Goal: Check status: Check status

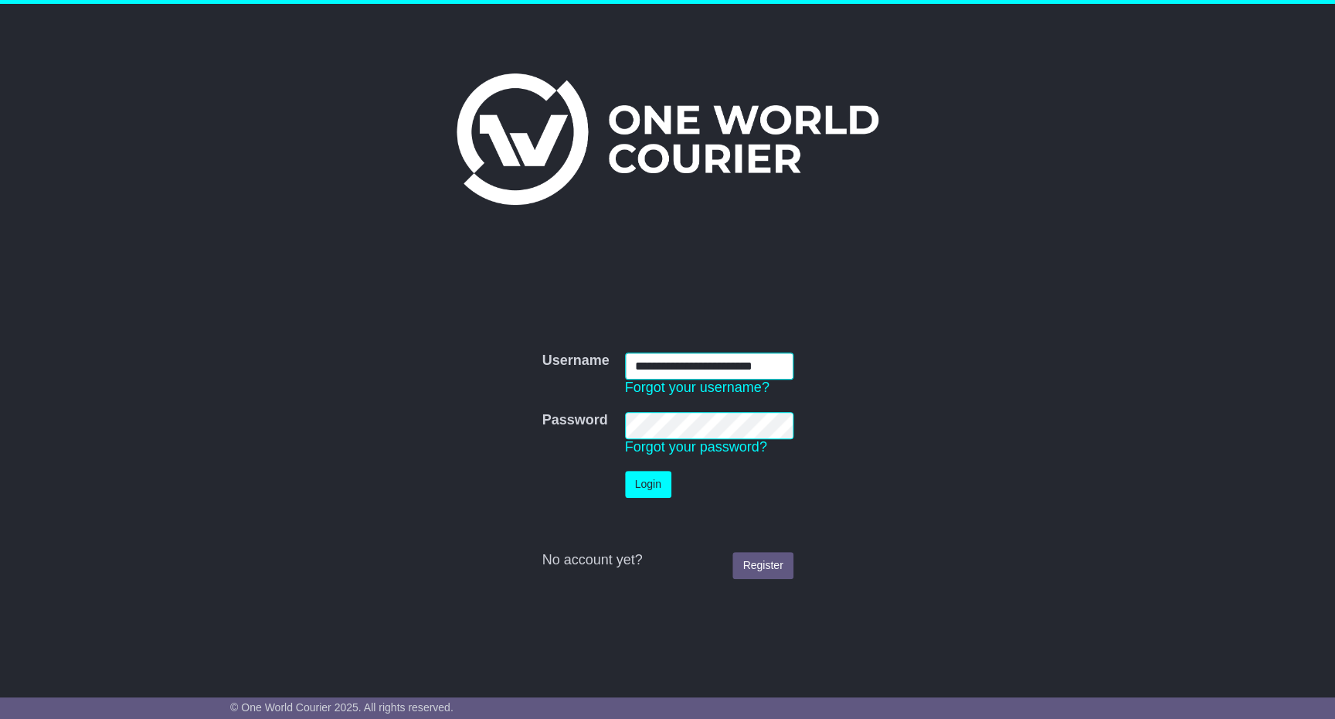
scroll to position [0, 4]
type input "**********"
click at [652, 487] on button "Login" at bounding box center [648, 484] width 46 height 27
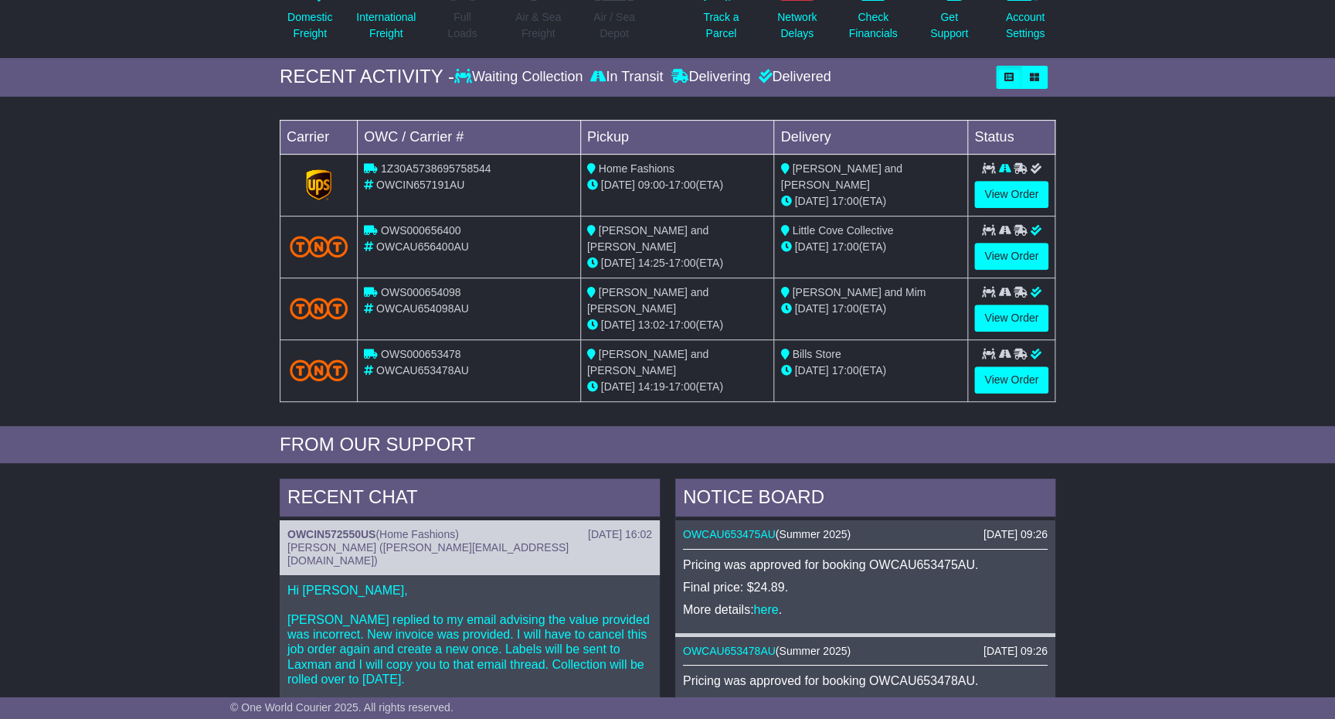
scroll to position [157, 0]
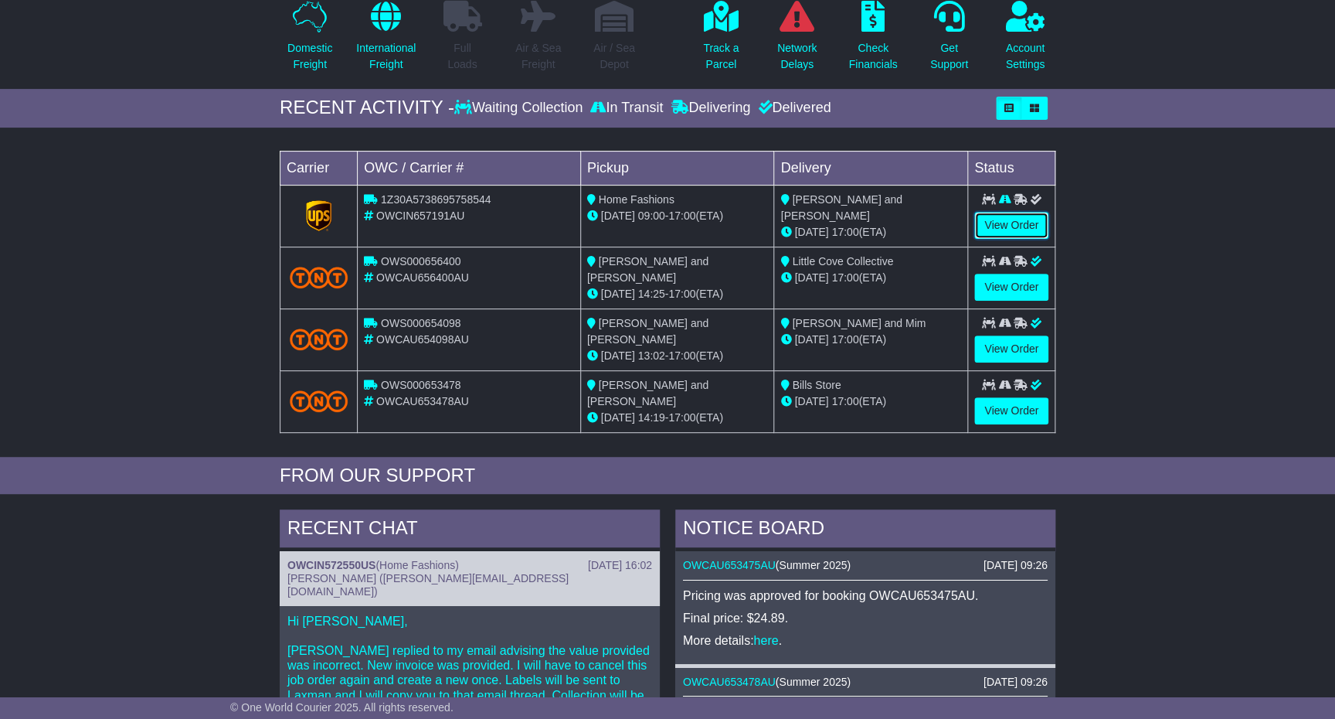
drag, startPoint x: 1017, startPoint y: 226, endPoint x: 938, endPoint y: 231, distance: 79.0
click at [1017, 226] on link "View Order" at bounding box center [1011, 225] width 74 height 27
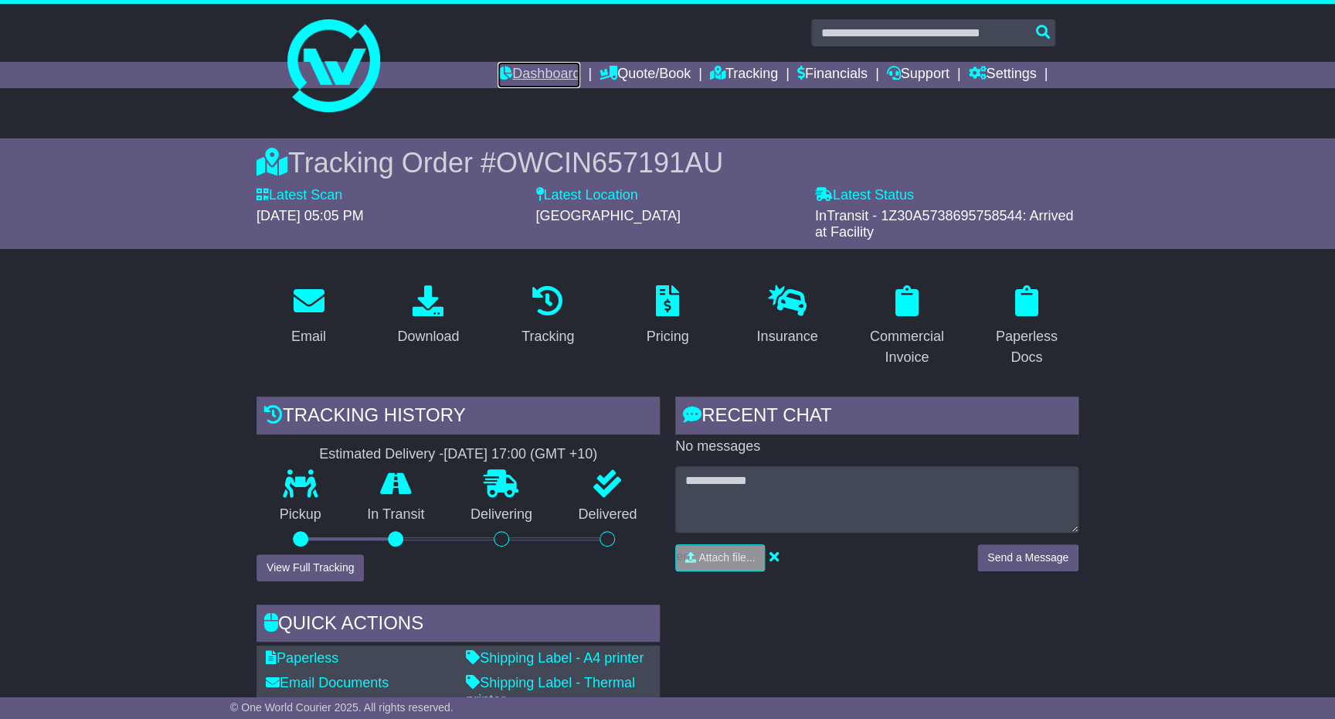
click at [522, 76] on link "Dashboard" at bounding box center [539, 75] width 83 height 26
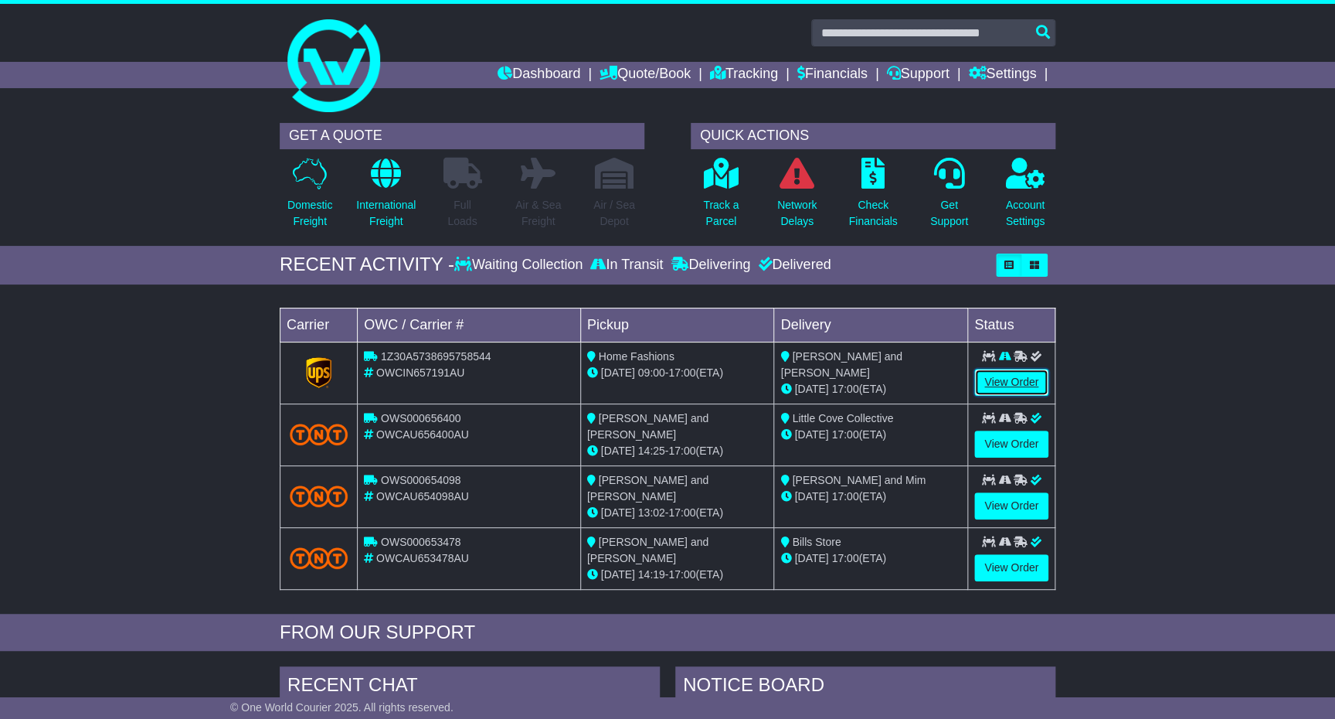
click at [1015, 389] on link "View Order" at bounding box center [1011, 382] width 74 height 27
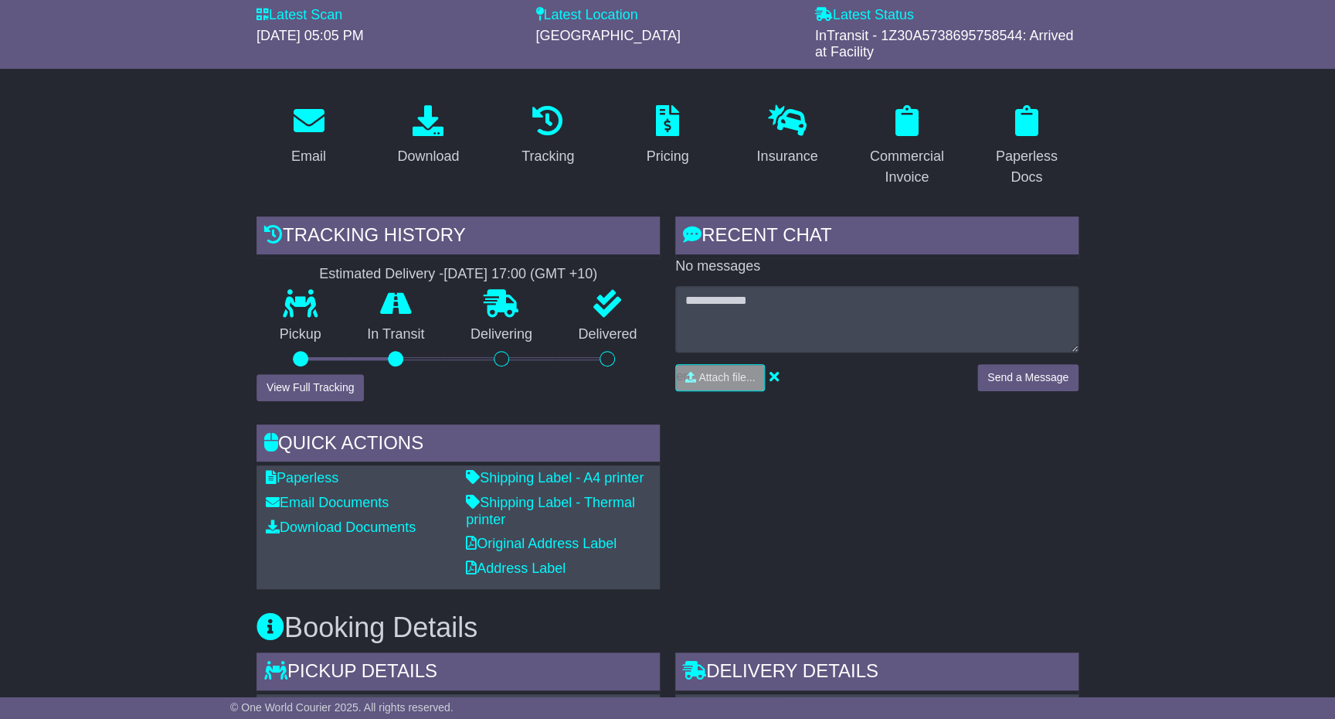
scroll to position [182, 0]
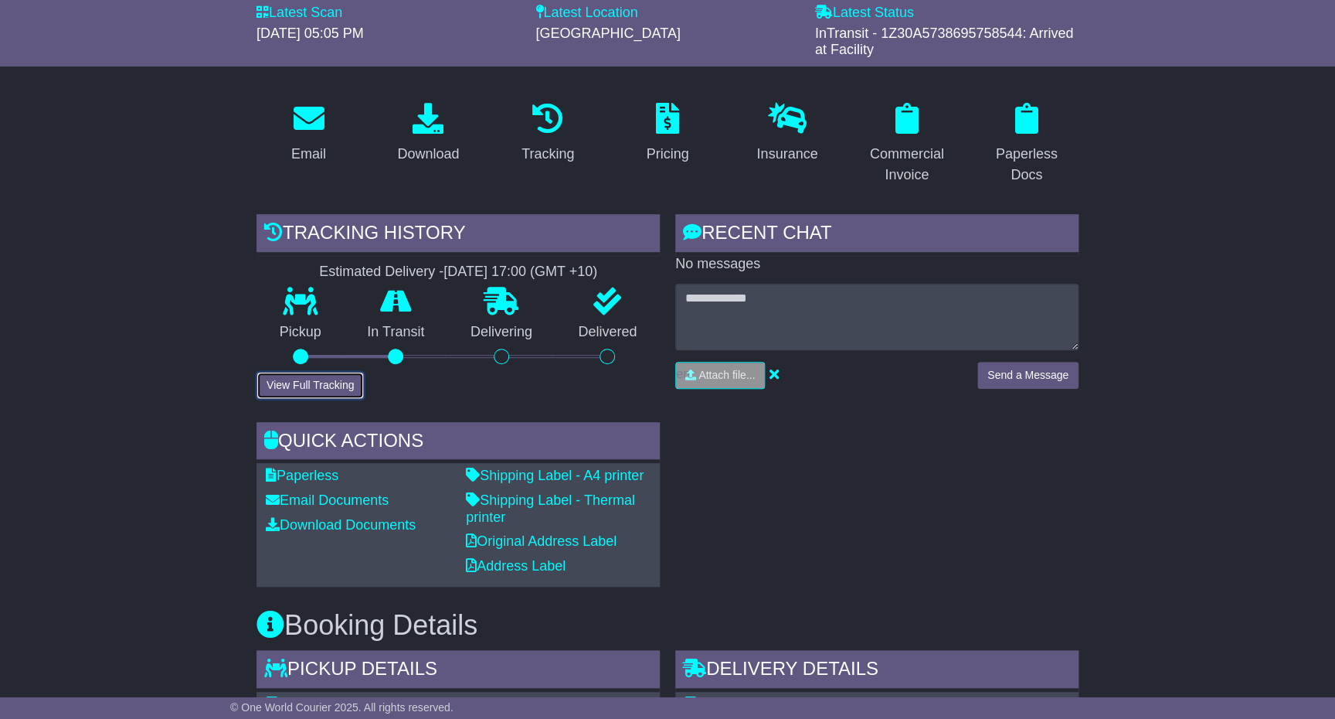
click at [298, 384] on button "View Full Tracking" at bounding box center [310, 385] width 107 height 27
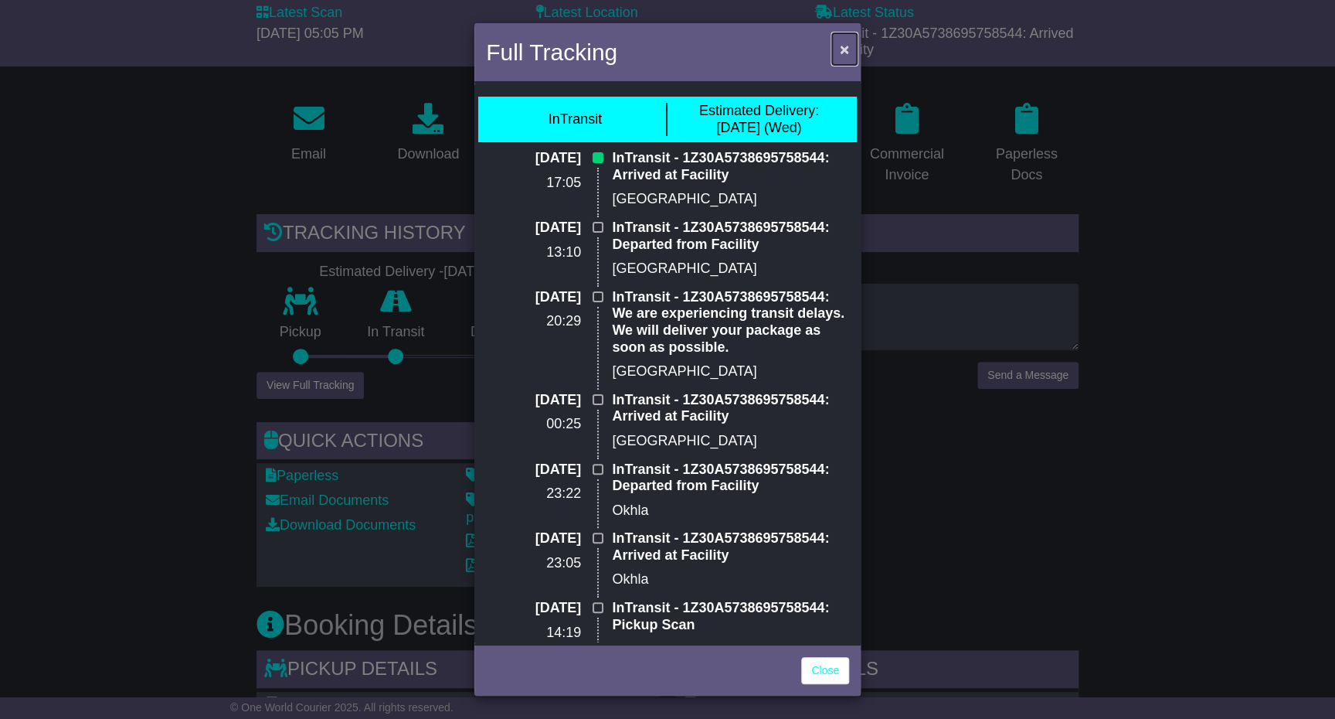
click at [845, 50] on span "×" at bounding box center [844, 49] width 9 height 18
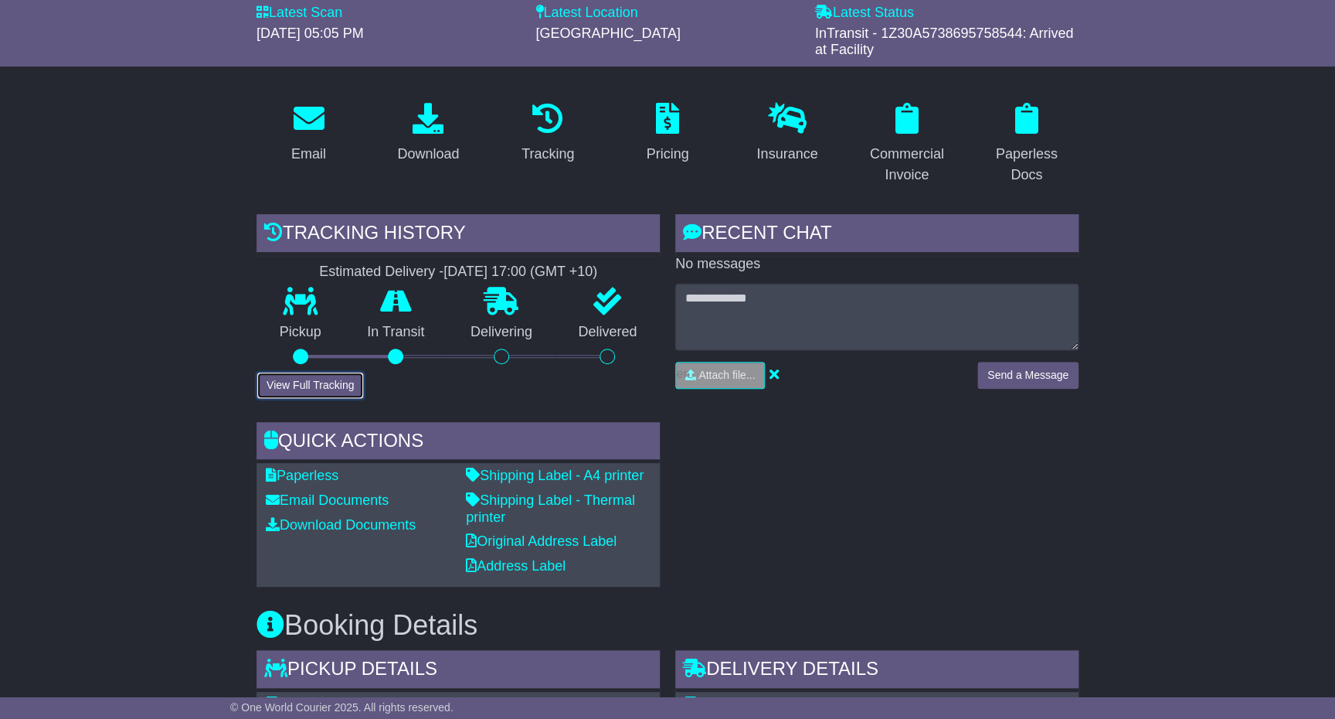
scroll to position [93, 0]
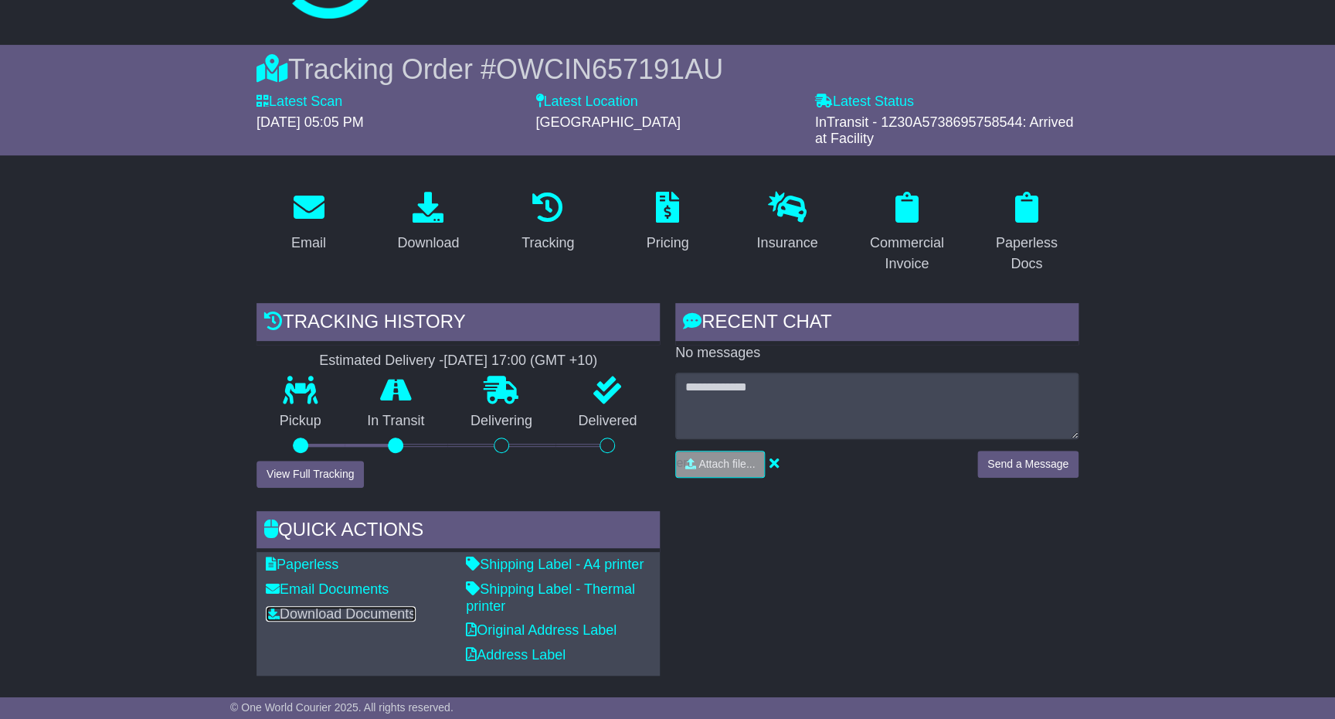
click at [345, 616] on link "Download Documents" at bounding box center [341, 613] width 150 height 15
drag, startPoint x: 320, startPoint y: 569, endPoint x: 332, endPoint y: 566, distance: 12.7
click at [320, 569] on link "Paperless" at bounding box center [302, 563] width 73 height 15
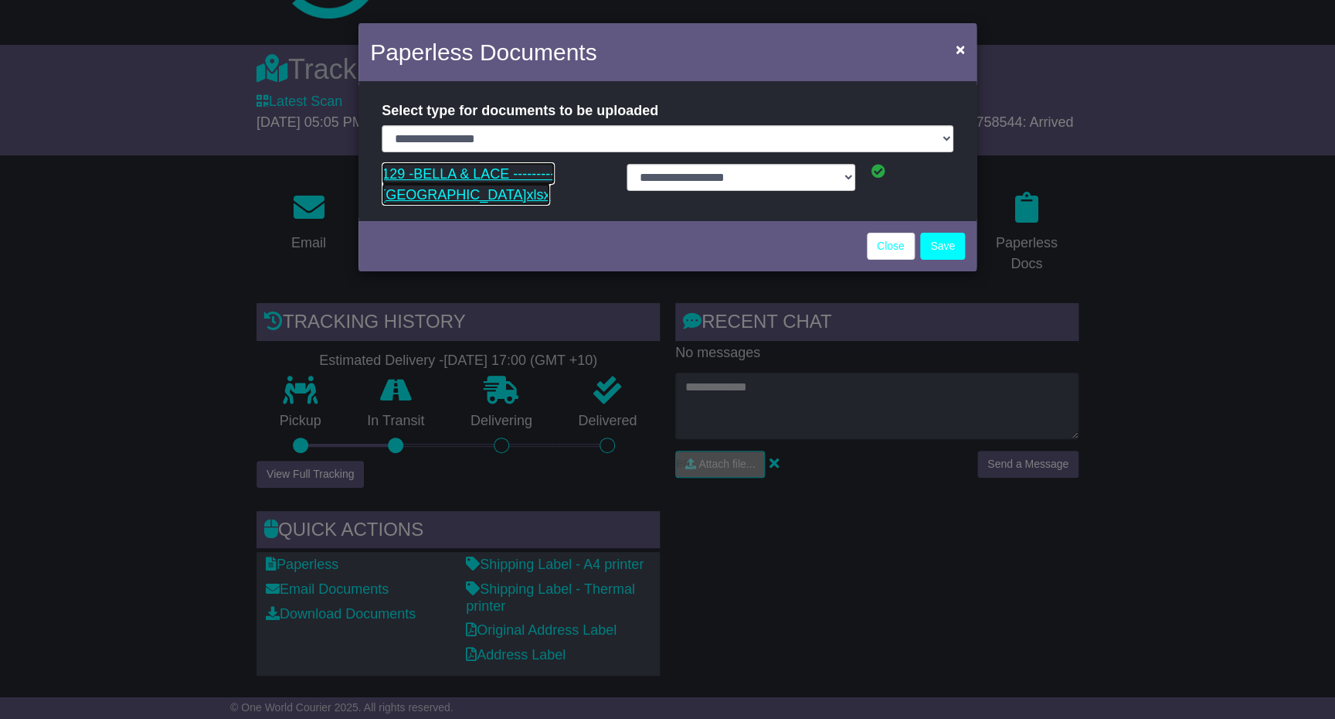
click at [457, 185] on link "129 -BELLA & LACE --------- AUSTRALIA.xlsx" at bounding box center [468, 184] width 173 height 44
click at [437, 180] on link "129 -BELLA & LACE --------- AUSTRALIA.xlsx" at bounding box center [468, 184] width 173 height 44
click at [896, 247] on link "Close" at bounding box center [891, 246] width 48 height 27
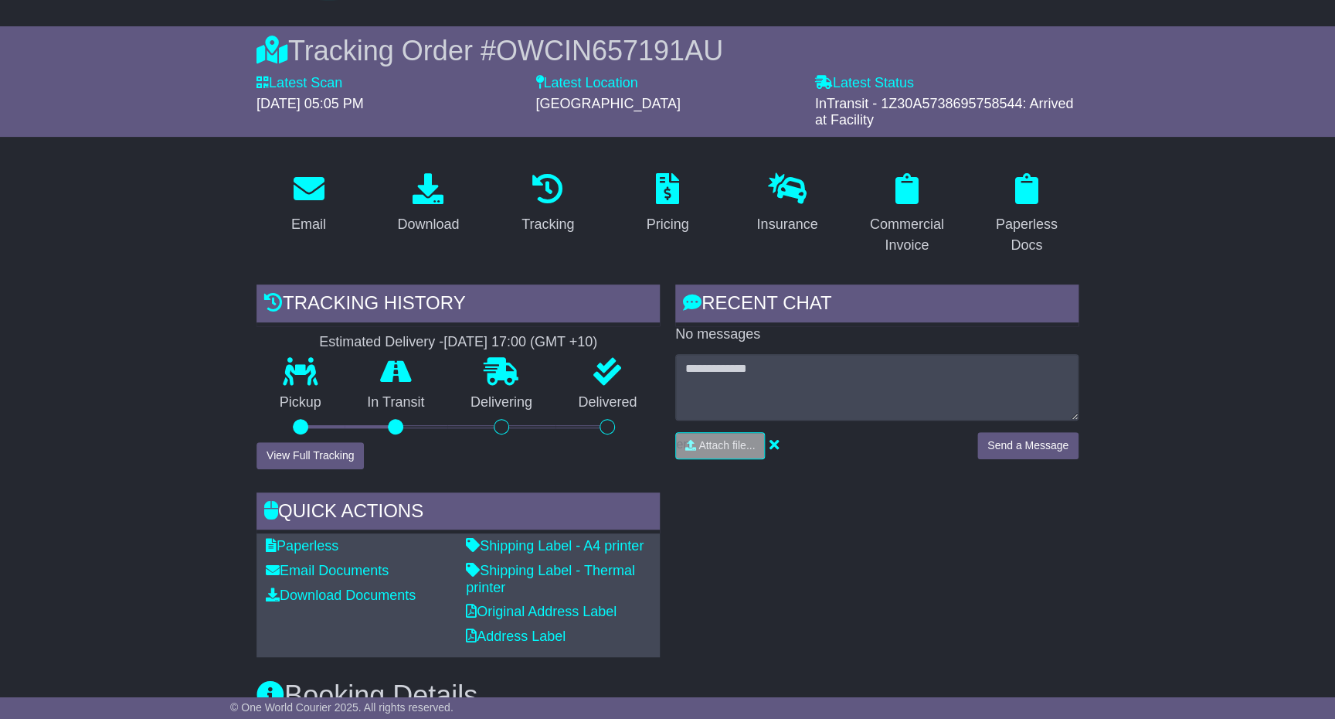
scroll to position [0, 0]
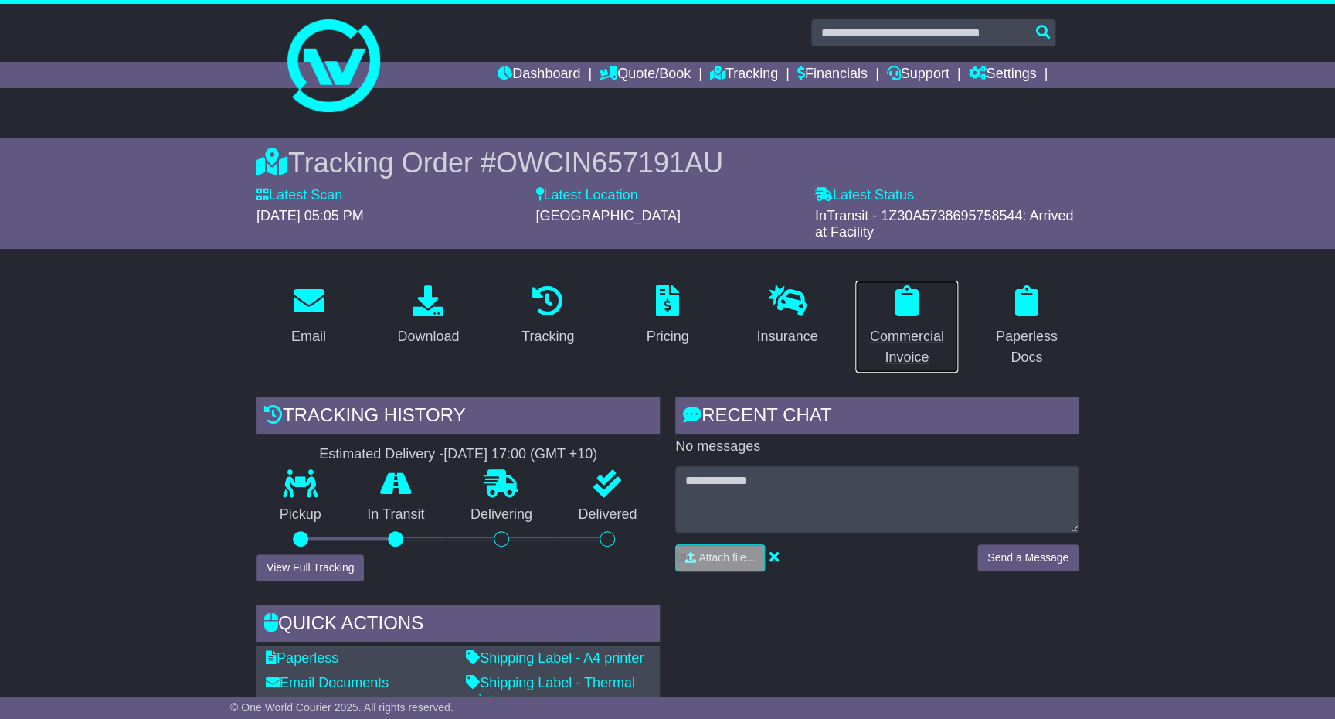
click at [899, 310] on icon at bounding box center [907, 300] width 23 height 31
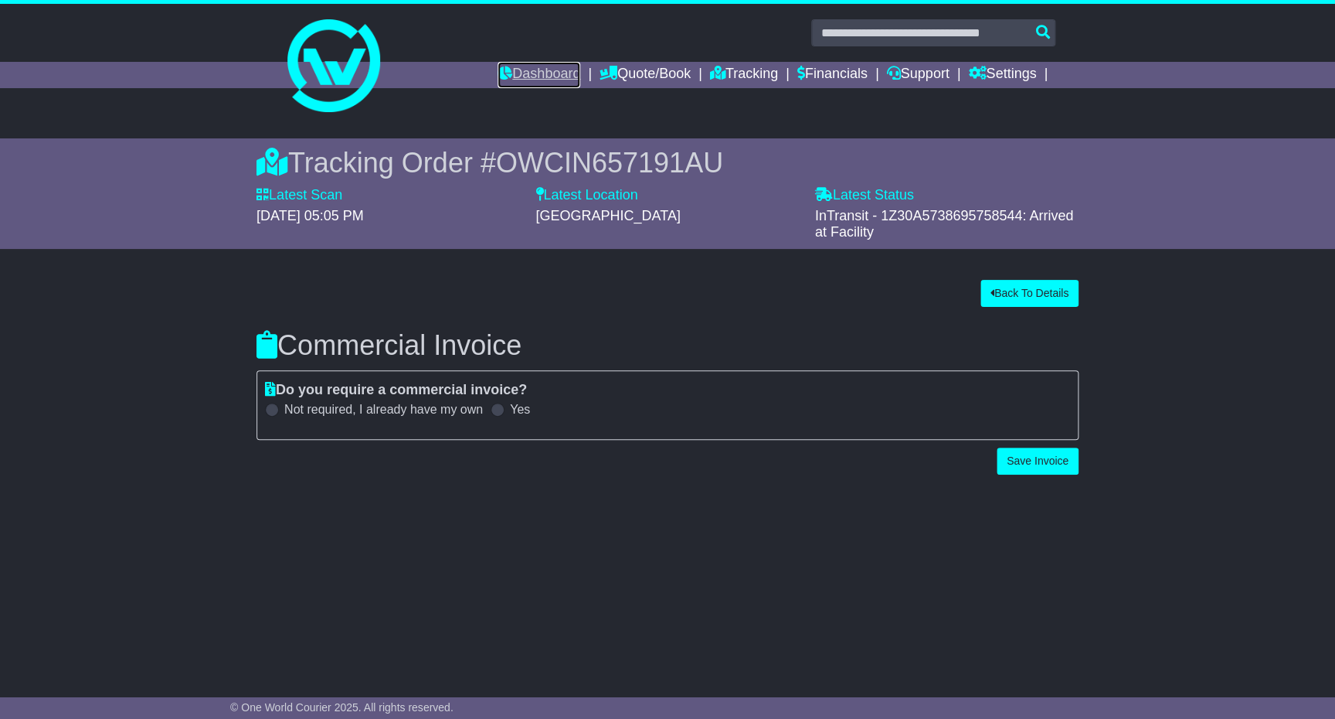
click at [515, 66] on link "Dashboard" at bounding box center [539, 75] width 83 height 26
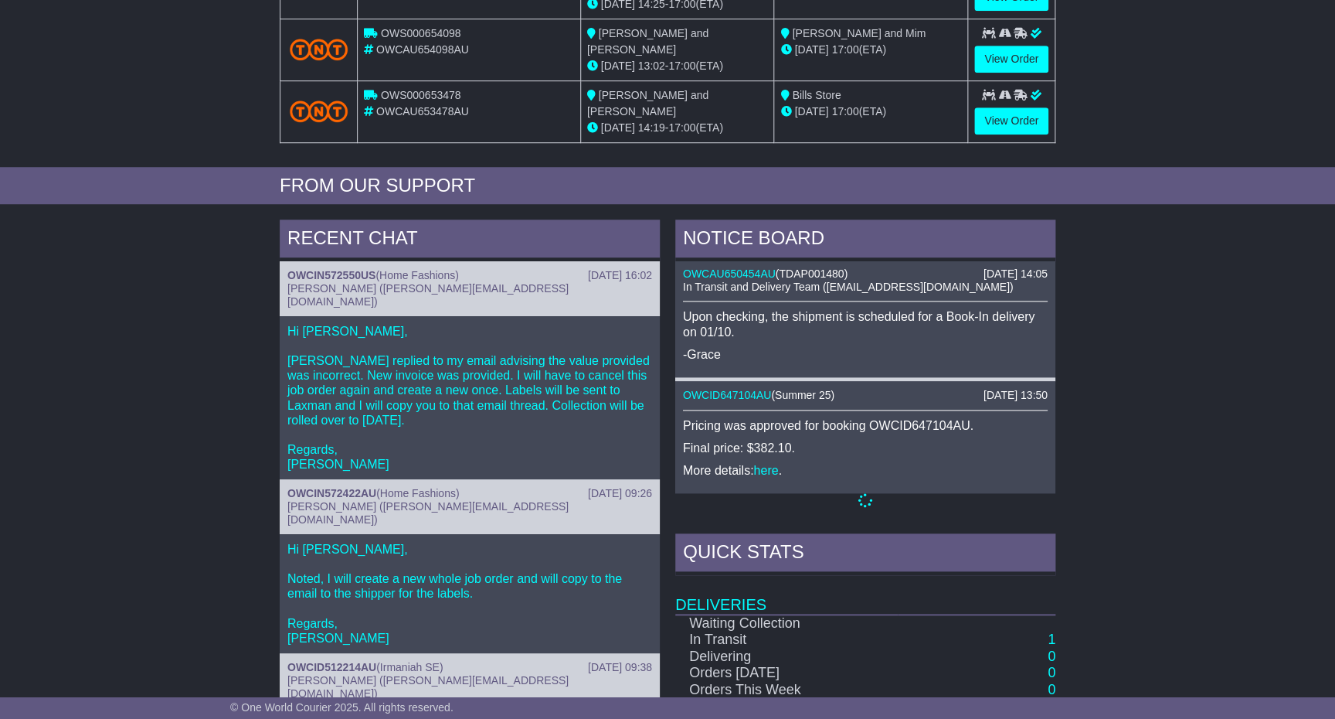
scroll to position [937, 0]
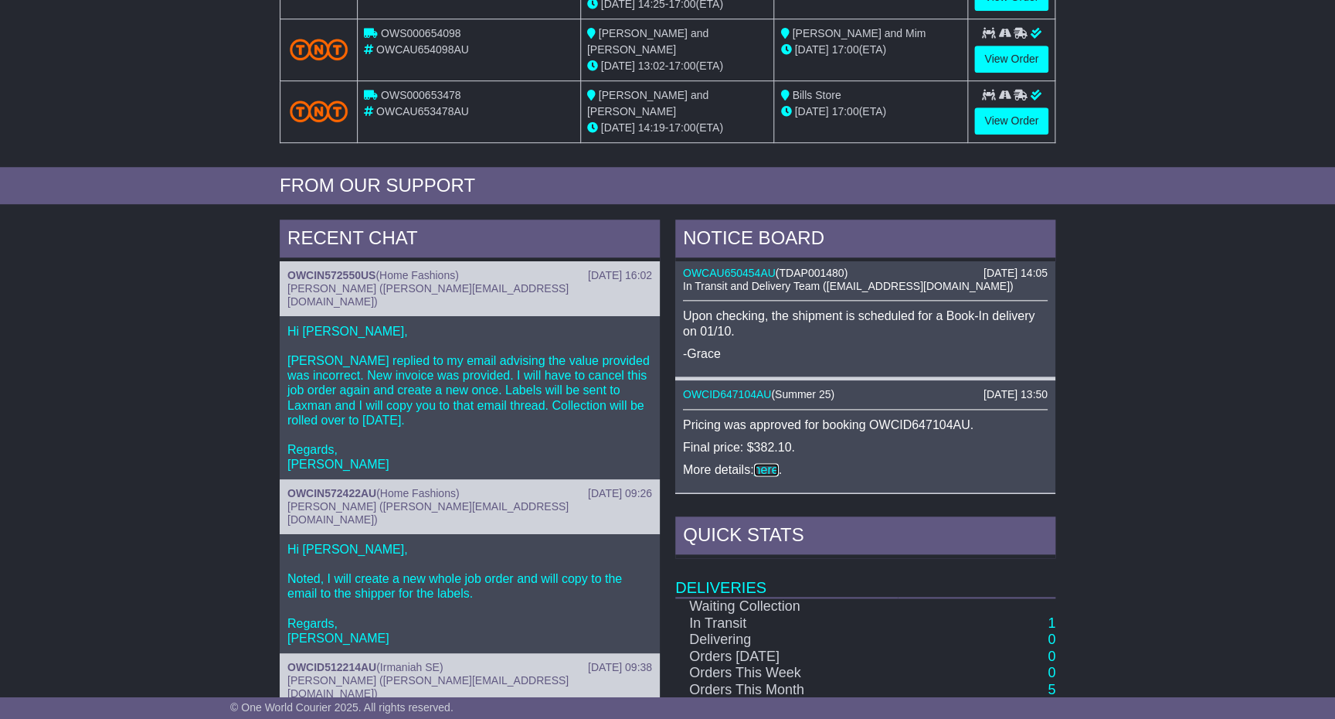
click at [770, 464] on link "here" at bounding box center [766, 469] width 25 height 13
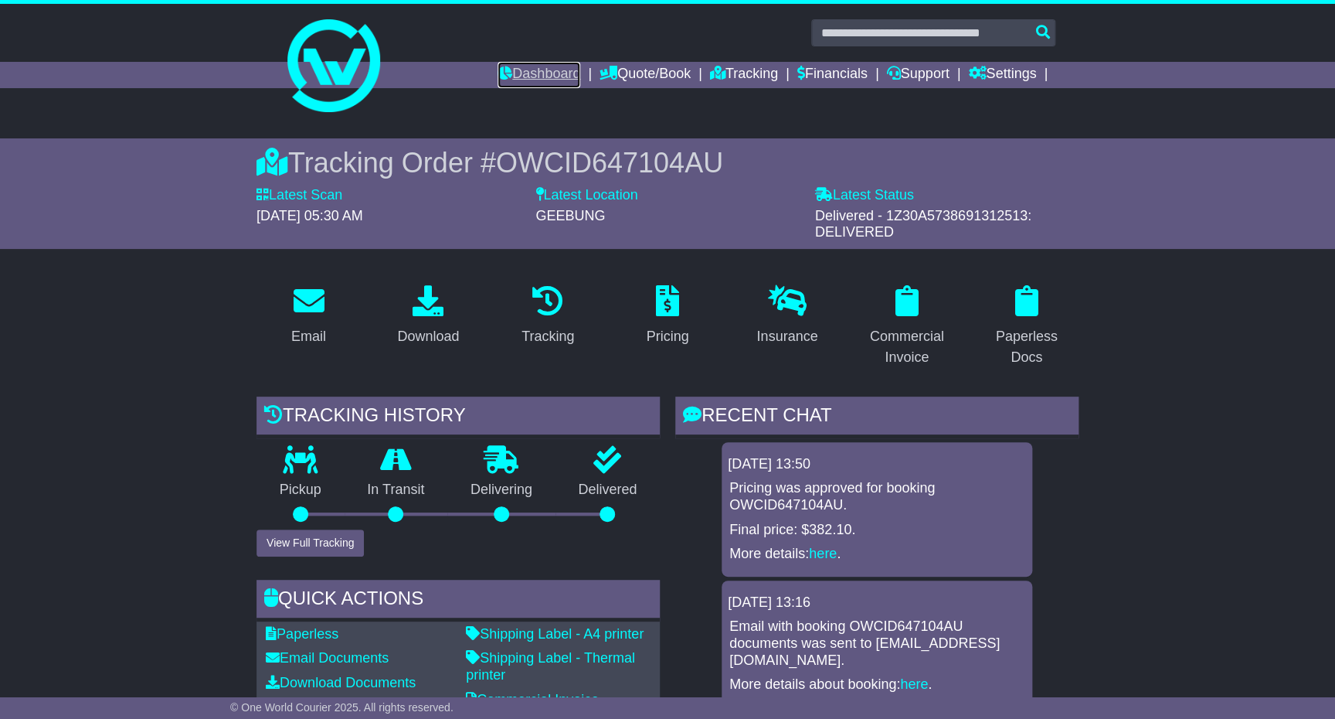
drag, startPoint x: 509, startPoint y: 62, endPoint x: 513, endPoint y: 69, distance: 8.0
click at [509, 62] on link "Dashboard" at bounding box center [539, 75] width 83 height 26
click at [515, 70] on link "Dashboard" at bounding box center [539, 75] width 83 height 26
